Goal: Task Accomplishment & Management: Use online tool/utility

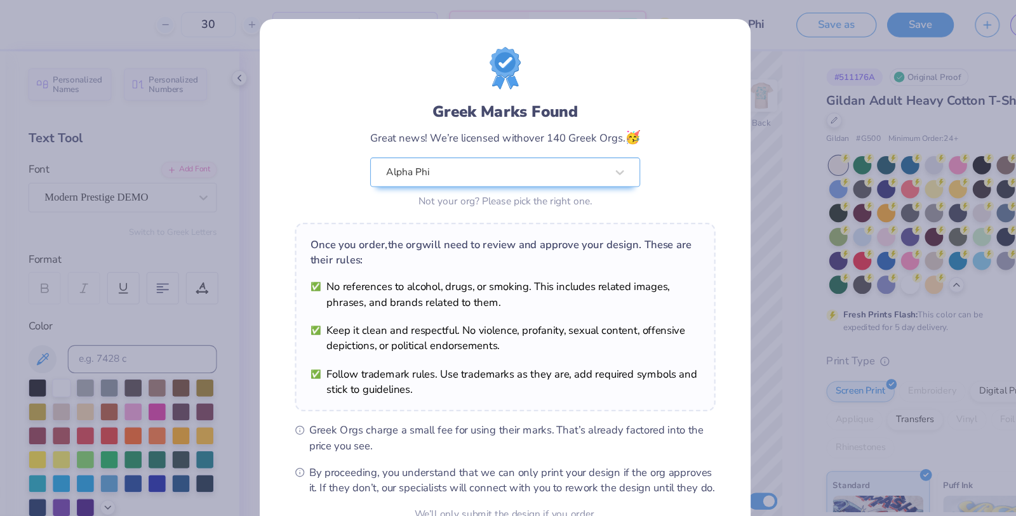
scroll to position [11, 0]
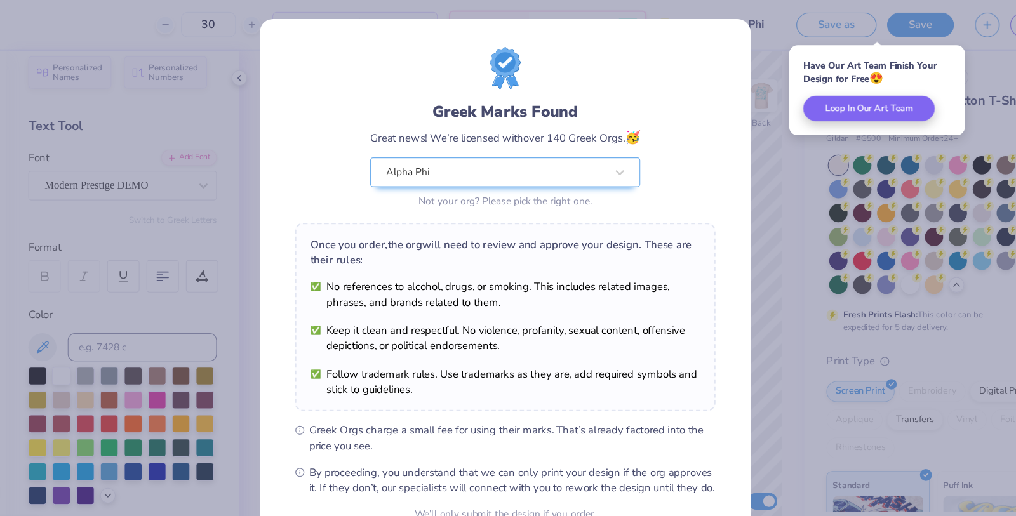
click at [745, 179] on div "Greek Marks Found Great news! We’re licensed with over 140 Greek Orgs. 🥳 Alpha …" at bounding box center [508, 258] width 1016 height 516
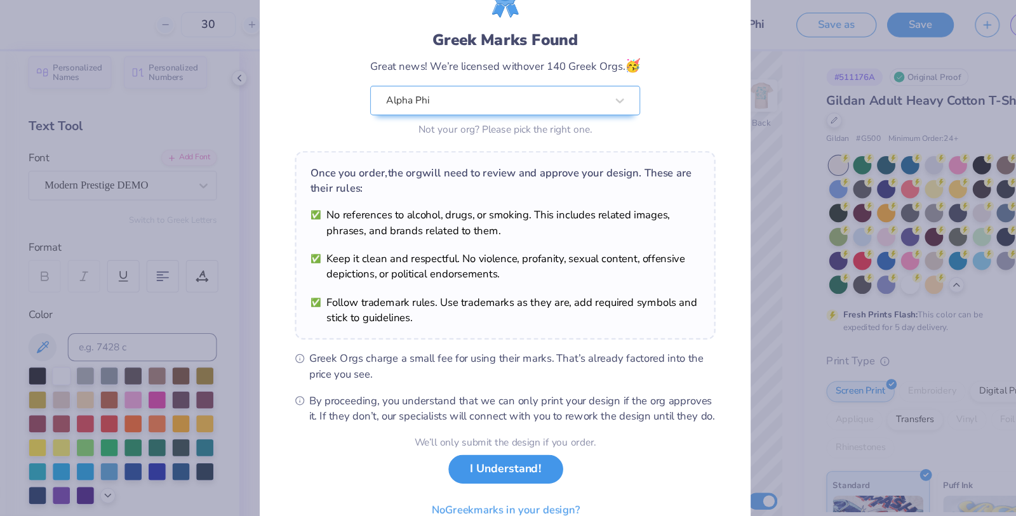
click at [511, 429] on button "I Understand!" at bounding box center [509, 424] width 104 height 26
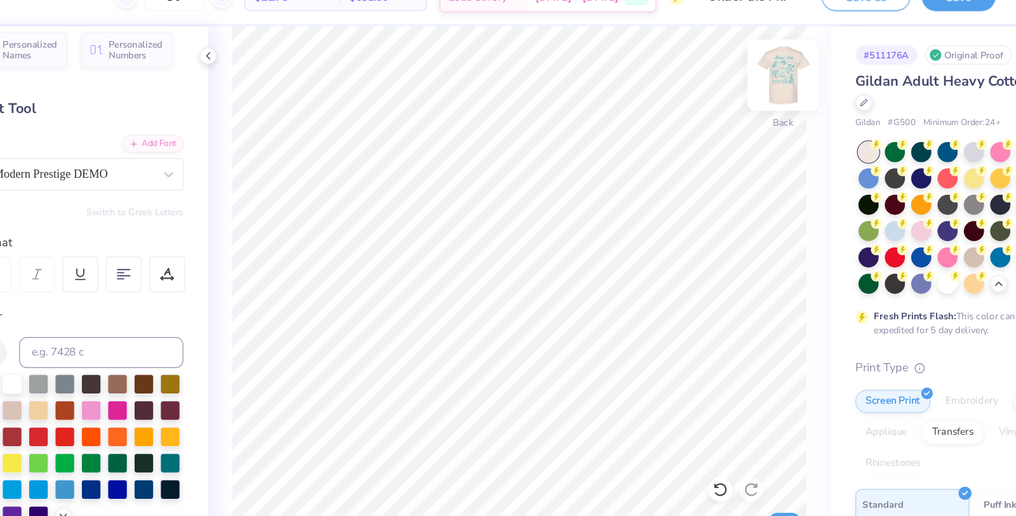
click at [737, 92] on img at bounding box center [739, 86] width 51 height 51
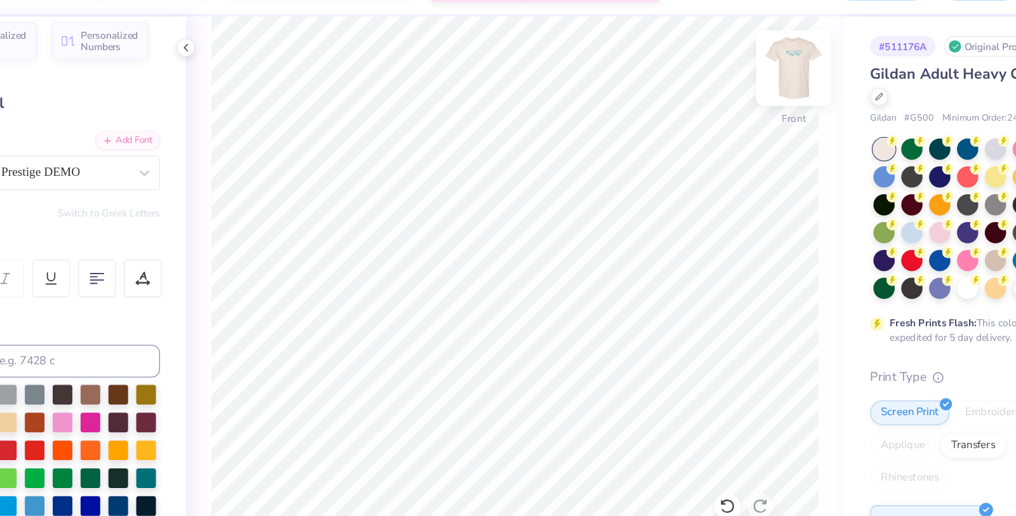
click at [728, 107] on img at bounding box center [739, 86] width 51 height 51
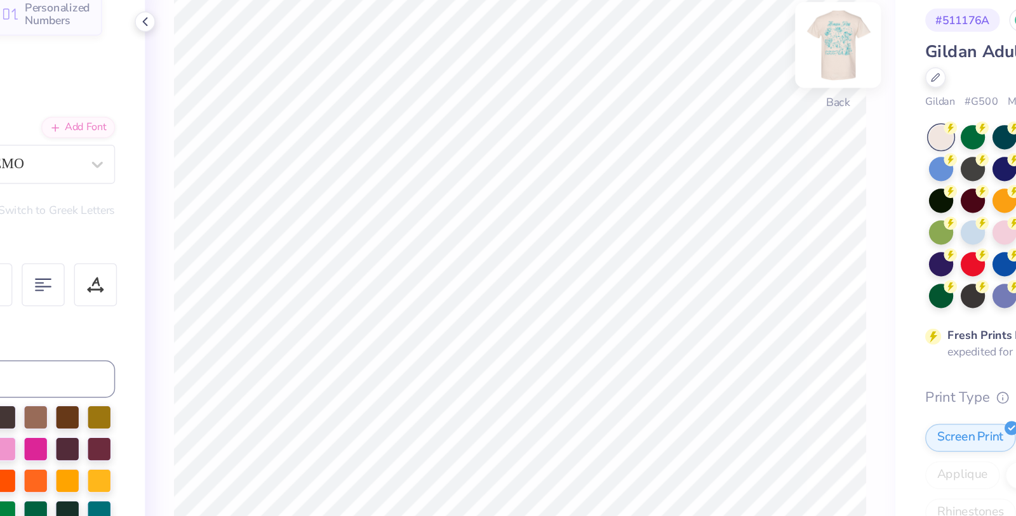
click at [736, 90] on img at bounding box center [739, 86] width 51 height 51
click at [734, 78] on img at bounding box center [739, 86] width 51 height 51
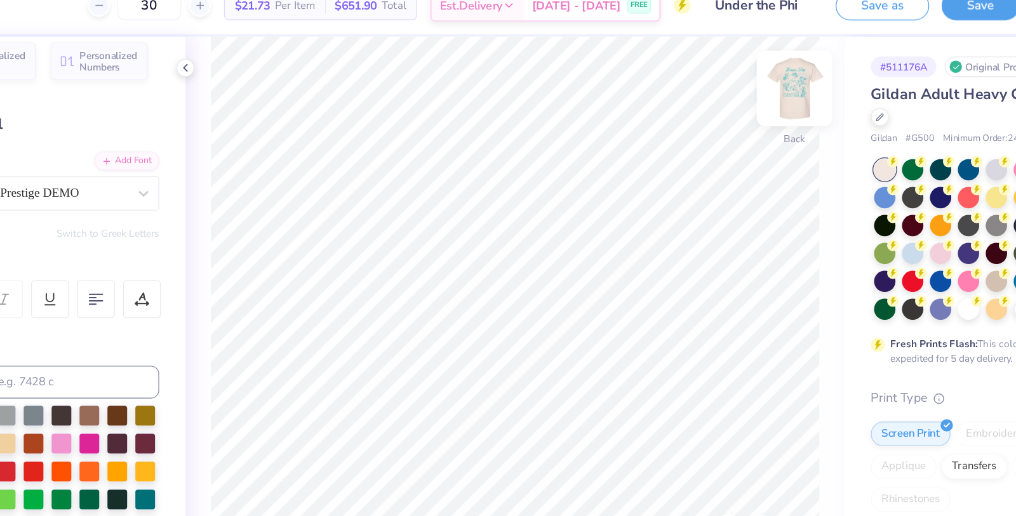
click at [734, 90] on img at bounding box center [739, 86] width 51 height 51
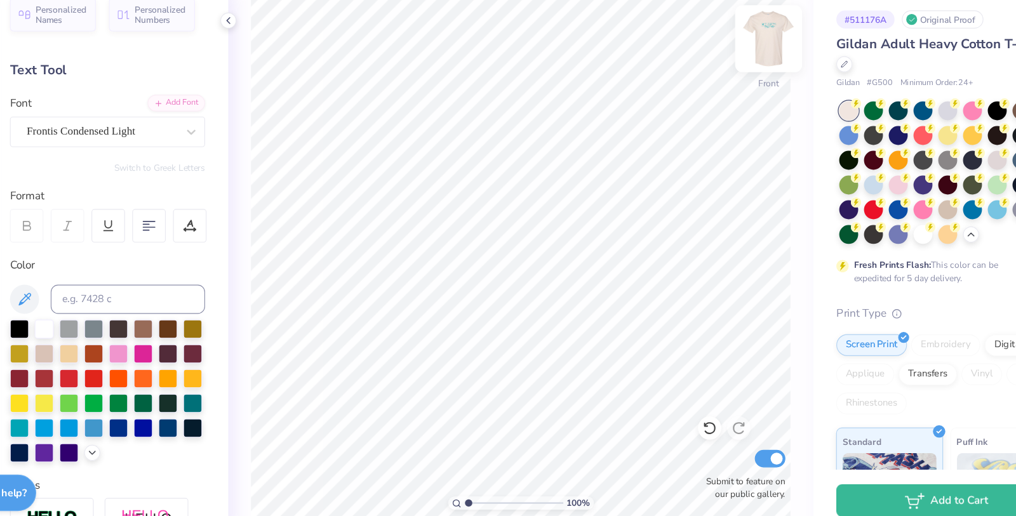
click at [737, 90] on img at bounding box center [739, 86] width 51 height 51
click at [730, 93] on img at bounding box center [739, 86] width 51 height 51
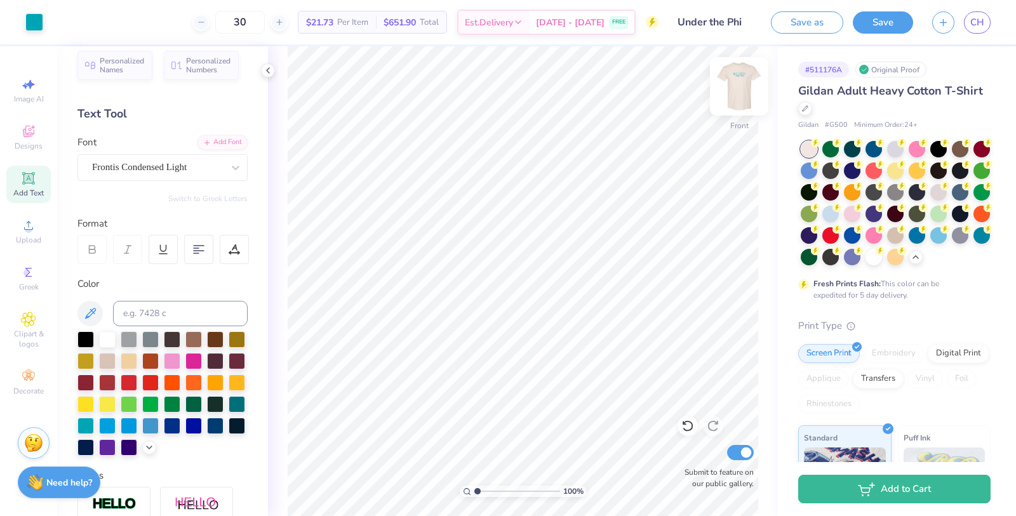
click at [742, 90] on img at bounding box center [739, 86] width 51 height 51
click at [739, 86] on img at bounding box center [739, 86] width 51 height 51
click at [746, 95] on img at bounding box center [739, 86] width 51 height 51
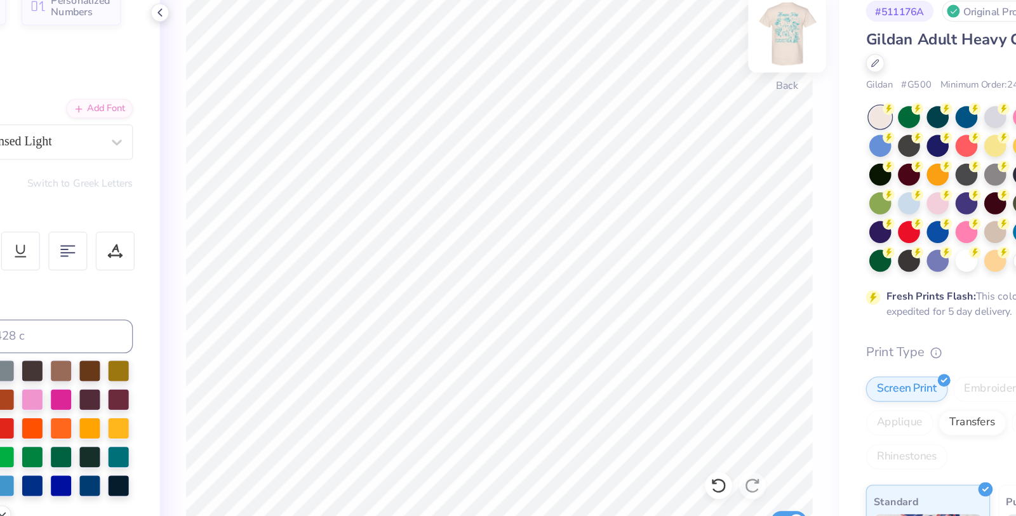
click at [734, 95] on img at bounding box center [739, 86] width 51 height 51
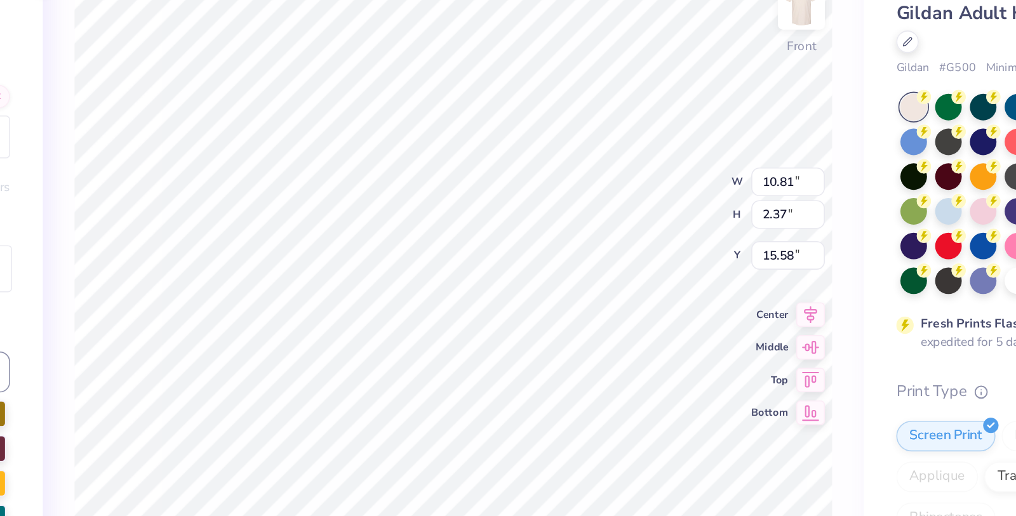
type input "15.58"
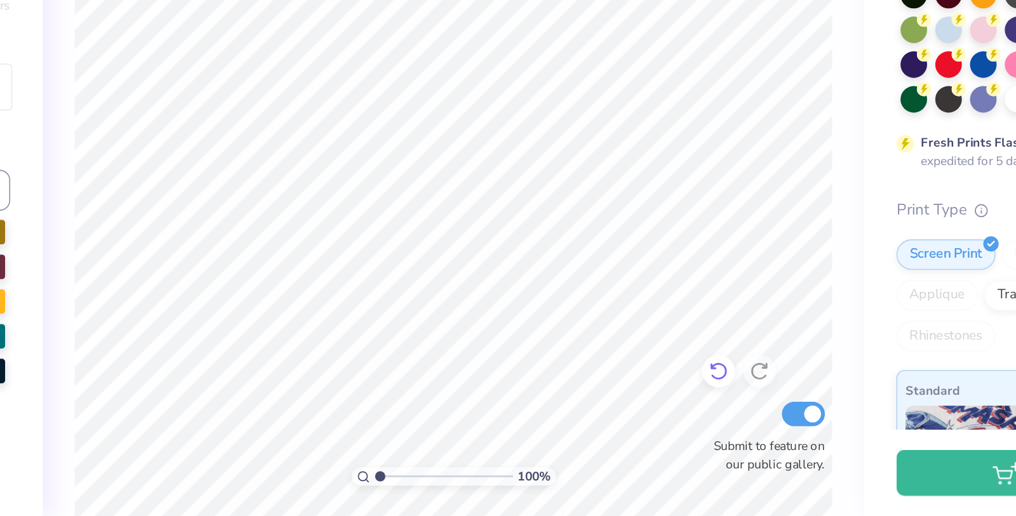
click at [686, 425] on icon at bounding box center [684, 423] width 3 height 3
type textarea "Uunder"
type input "11.77"
type input "8.65"
type input "9.64"
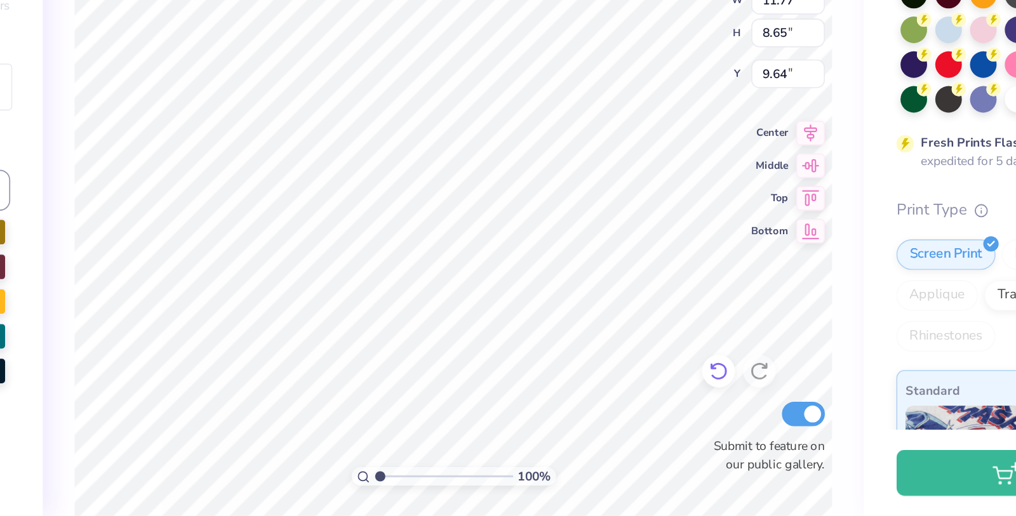
type input "6.77"
type input "2.05"
type input "15.74"
type textarea "Uunder the phi crush party 2025"
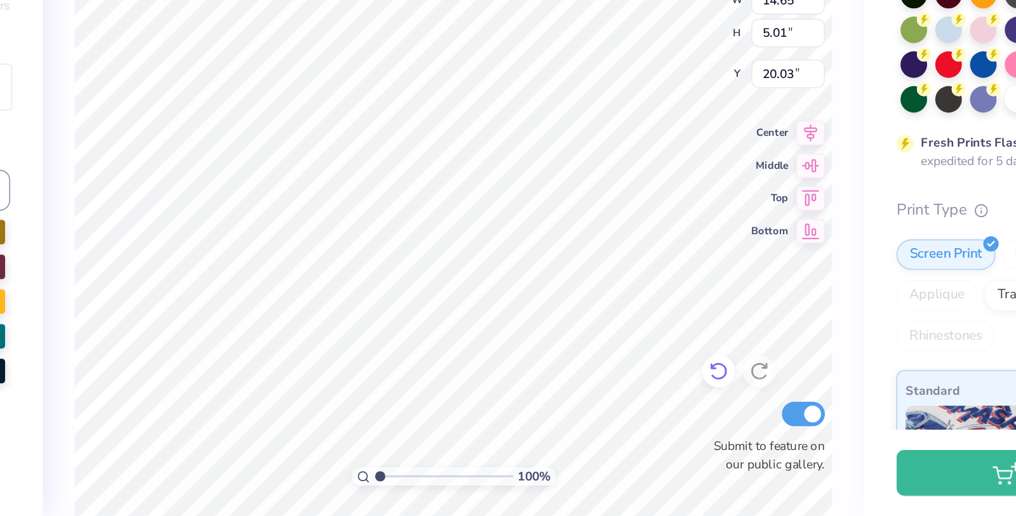
type input "20.03"
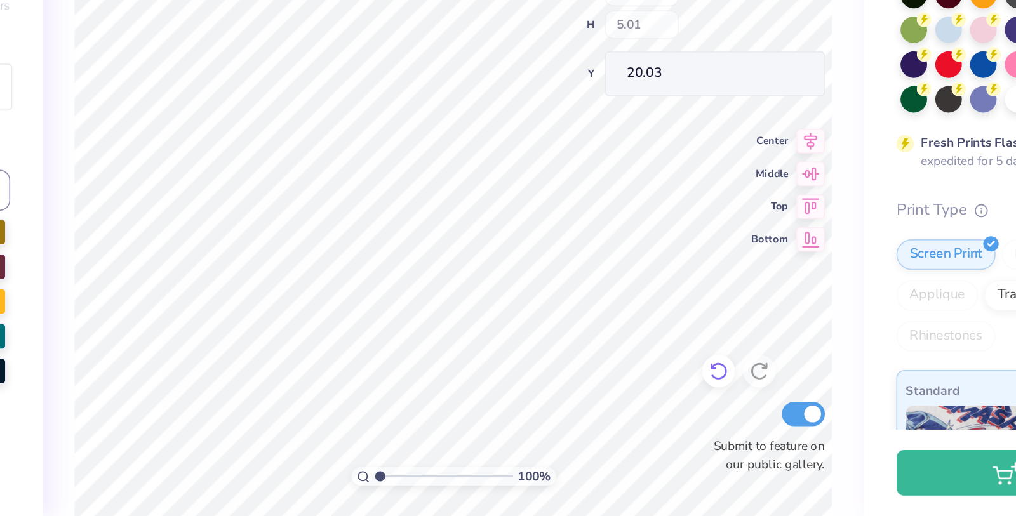
type input "11.77"
type input "8.65"
type input "9.64"
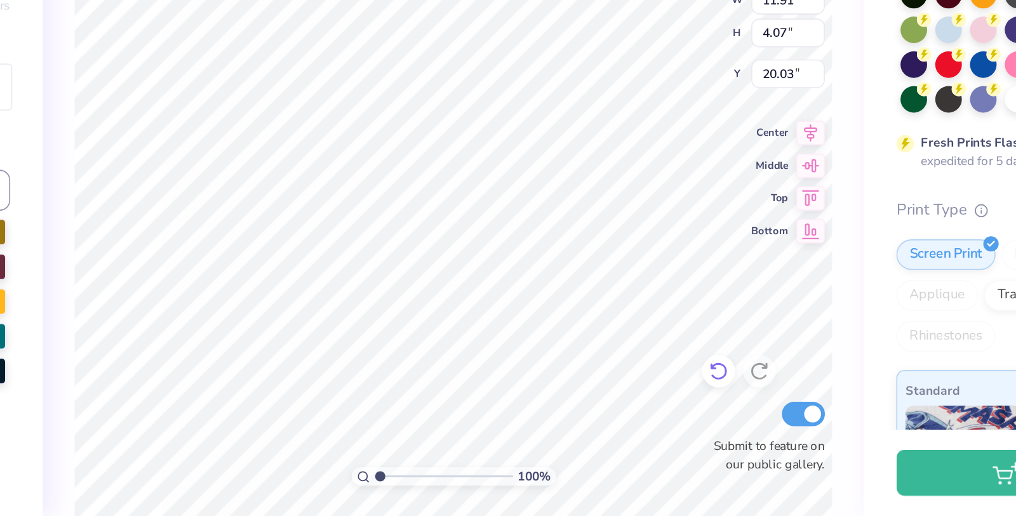
type input "11.91"
type input "4.07"
type textarea "Uunder the phi crush party [DATE]"
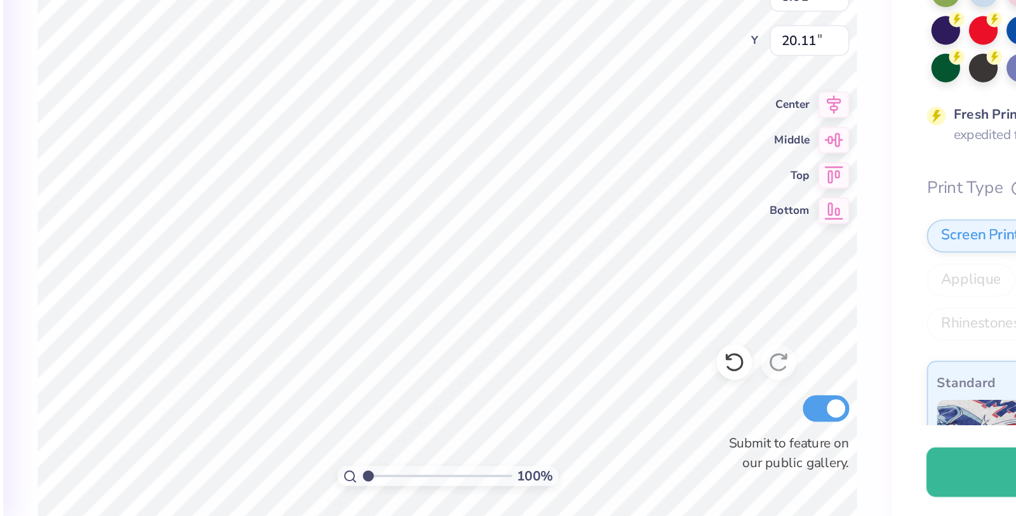
scroll to position [1, 3]
type textarea "Uunder the phi crush party [DATE]"
type input "12.29"
type input "6.31"
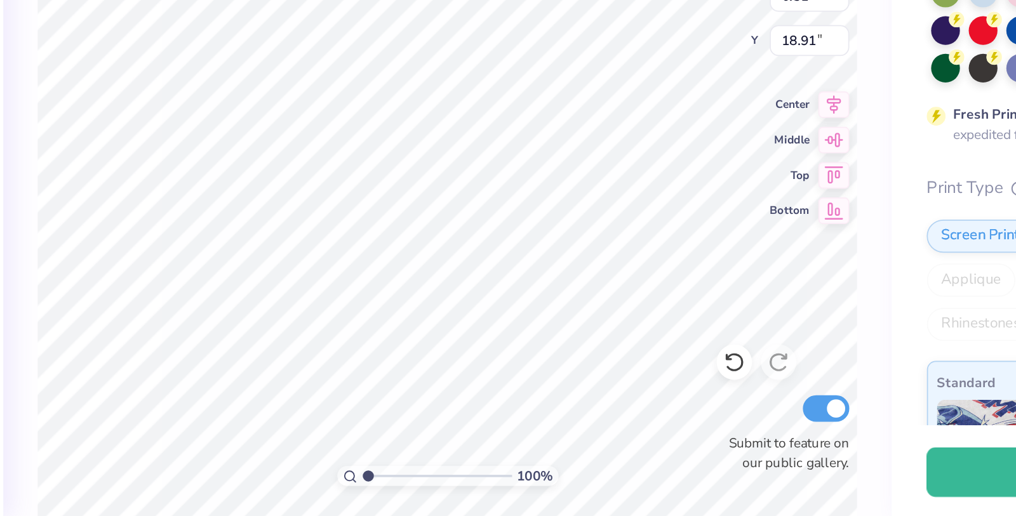
type input "18.92"
type textarea "Uunder the phi crush party [DATE]"
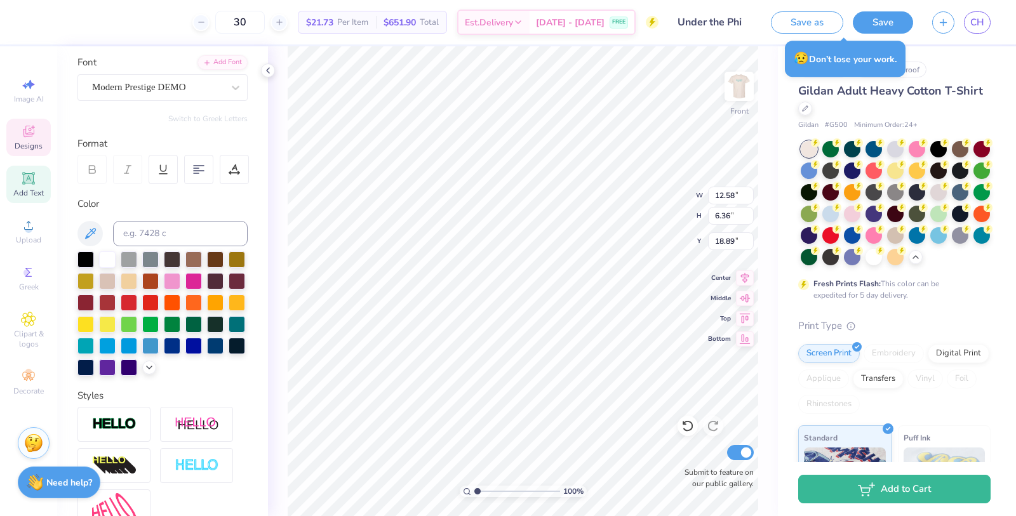
scroll to position [0, 0]
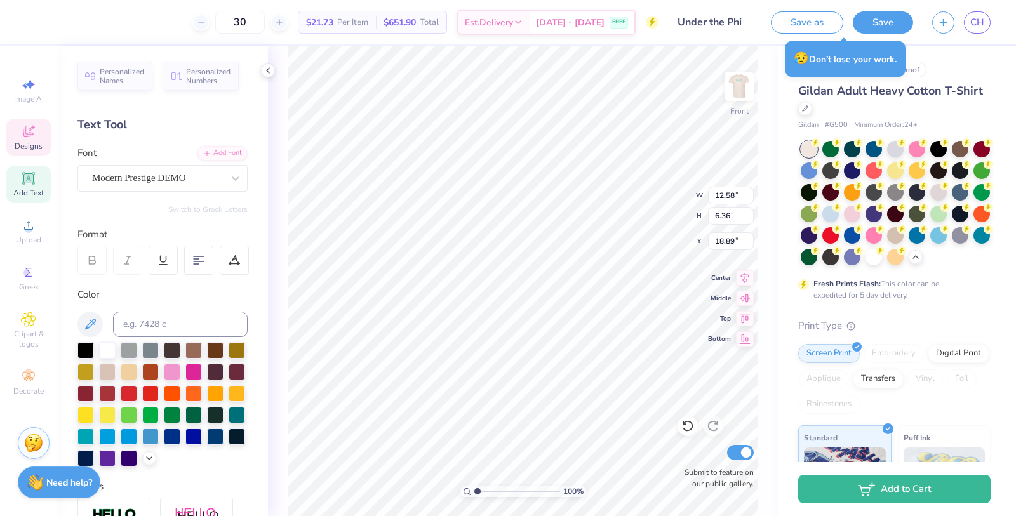
click at [206, 255] on div at bounding box center [198, 260] width 29 height 29
click at [211, 264] on div at bounding box center [198, 260] width 29 height 29
click at [204, 262] on div at bounding box center [198, 260] width 29 height 29
click at [203, 264] on icon at bounding box center [198, 260] width 11 height 11
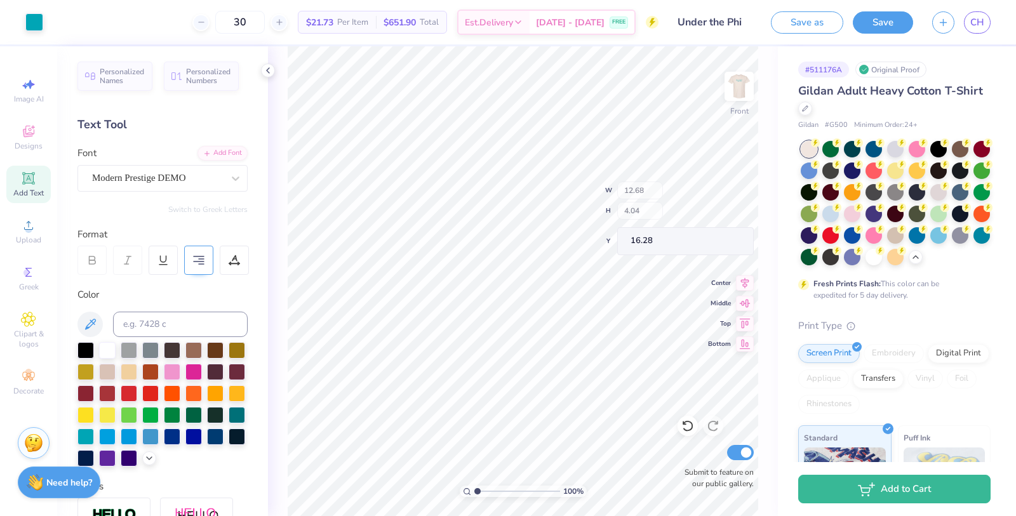
type input "8.05"
type input "4.04"
type input "16.28"
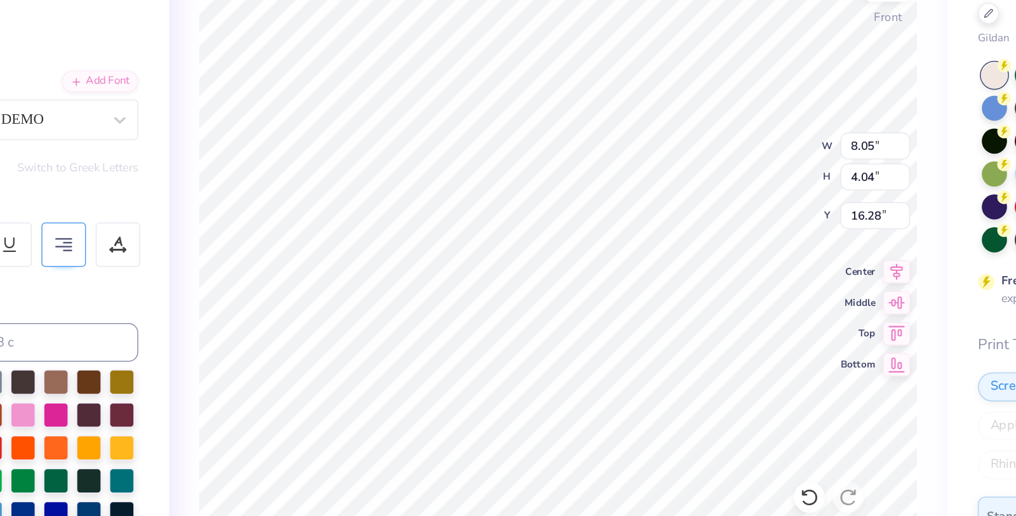
type textarea "under the phi crush party [DATE]"
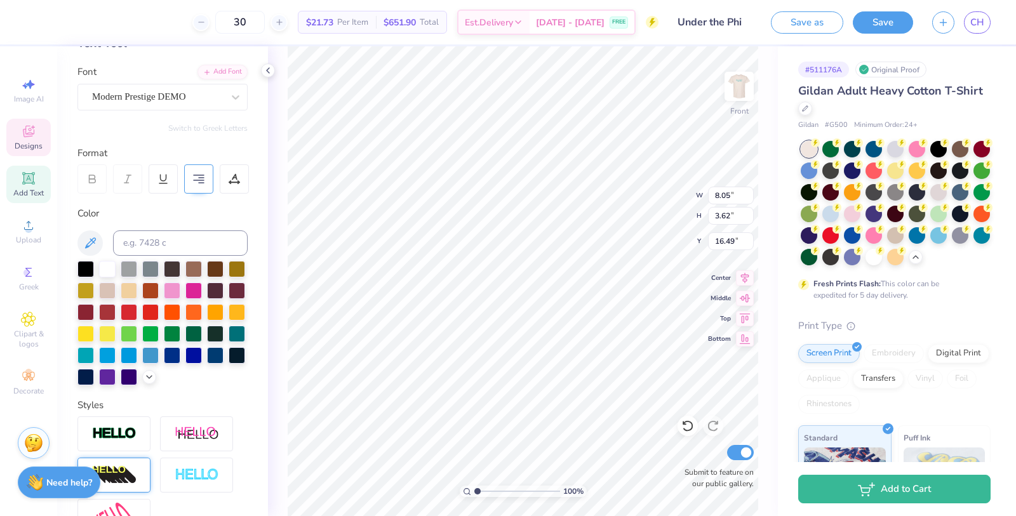
scroll to position [40, 0]
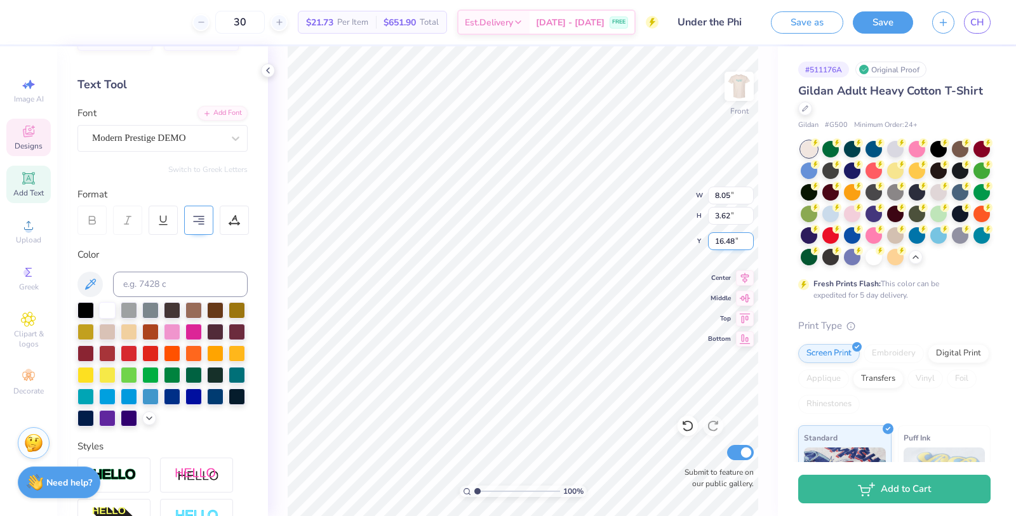
click at [748, 243] on input "16.48" at bounding box center [731, 241] width 46 height 18
click at [748, 243] on input "16.47" at bounding box center [731, 241] width 46 height 18
click at [748, 243] on input "16.46" at bounding box center [731, 241] width 46 height 18
click at [748, 243] on input "16.45" at bounding box center [731, 241] width 46 height 18
click at [748, 243] on input "16.44" at bounding box center [731, 241] width 46 height 18
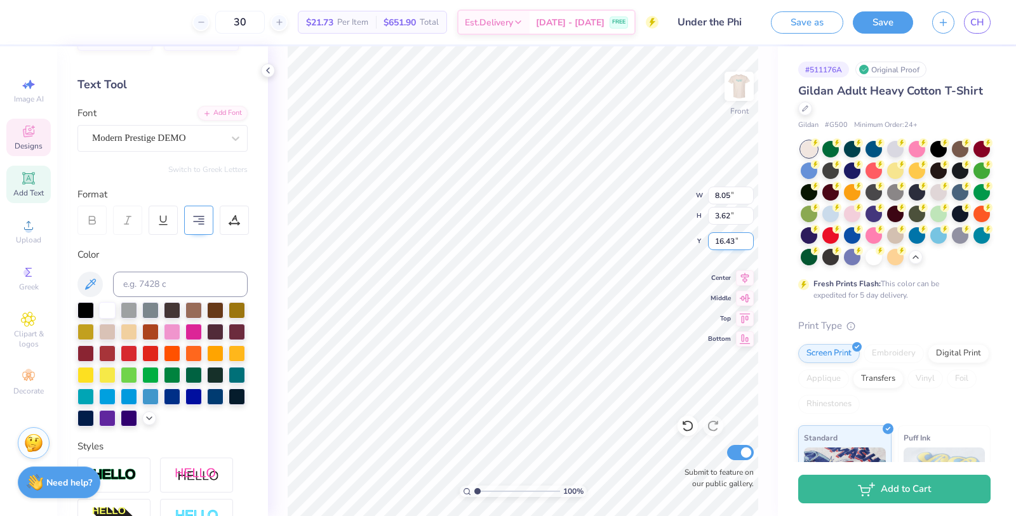
click at [748, 243] on input "16.43" at bounding box center [731, 241] width 46 height 18
click at [748, 243] on input "16.42" at bounding box center [731, 241] width 46 height 18
click at [748, 243] on input "16.41" at bounding box center [731, 241] width 46 height 18
click at [748, 243] on input "16.4" at bounding box center [731, 241] width 46 height 18
click at [748, 243] on input "16.39" at bounding box center [731, 241] width 46 height 18
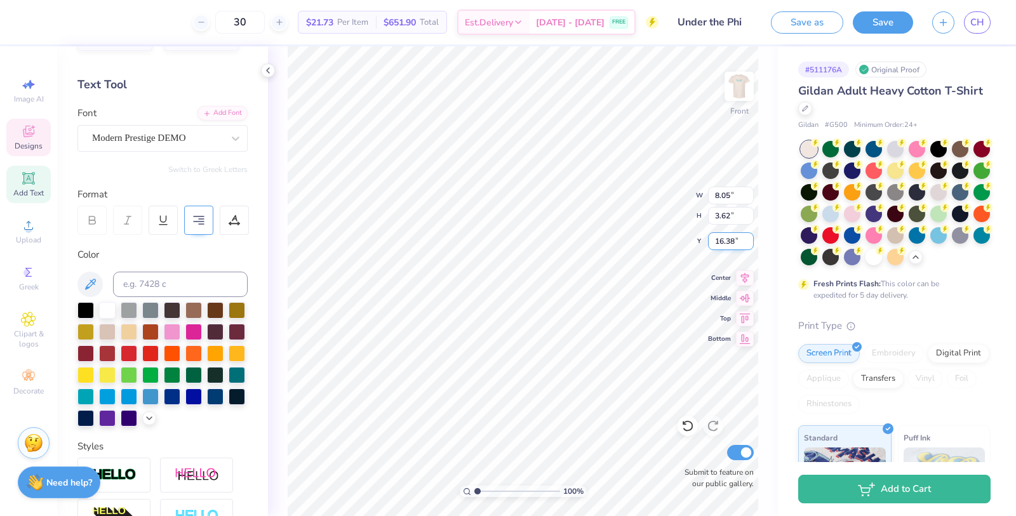
click at [748, 243] on input "16.38" at bounding box center [731, 241] width 46 height 18
click at [748, 243] on input "16.37" at bounding box center [731, 241] width 46 height 18
type input "16.36"
click at [748, 243] on input "16.36" at bounding box center [731, 241] width 46 height 18
click at [744, 79] on img at bounding box center [739, 86] width 51 height 51
